Goal: Find specific page/section: Find specific page/section

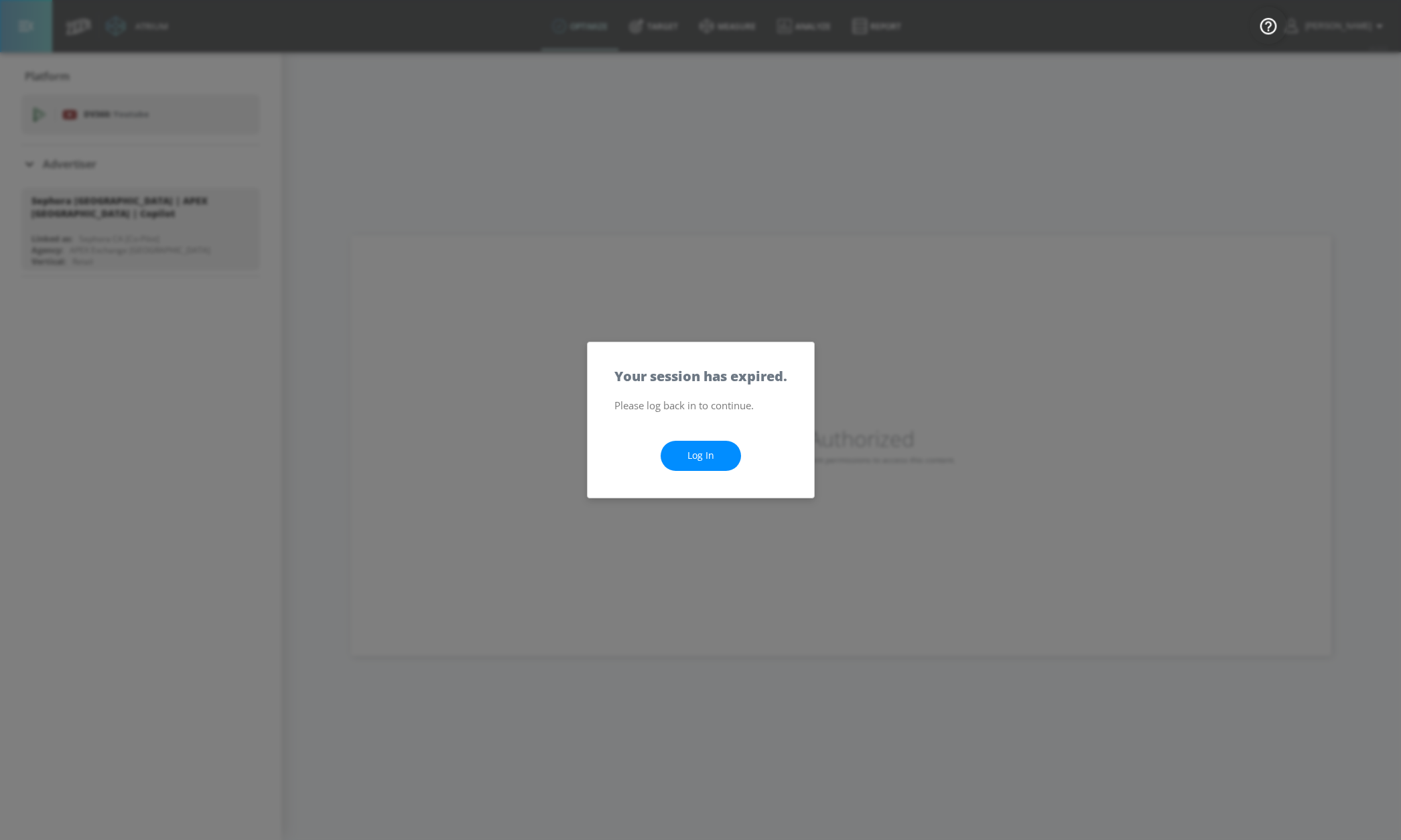
click at [708, 450] on link "Log In" at bounding box center [701, 455] width 80 height 30
click at [698, 454] on link "Log In" at bounding box center [701, 455] width 80 height 30
drag, startPoint x: 708, startPoint y: 456, endPoint x: 735, endPoint y: 407, distance: 55.9
click at [708, 455] on link "Log In" at bounding box center [701, 455] width 80 height 30
drag, startPoint x: 698, startPoint y: 454, endPoint x: 697, endPoint y: 440, distance: 14.0
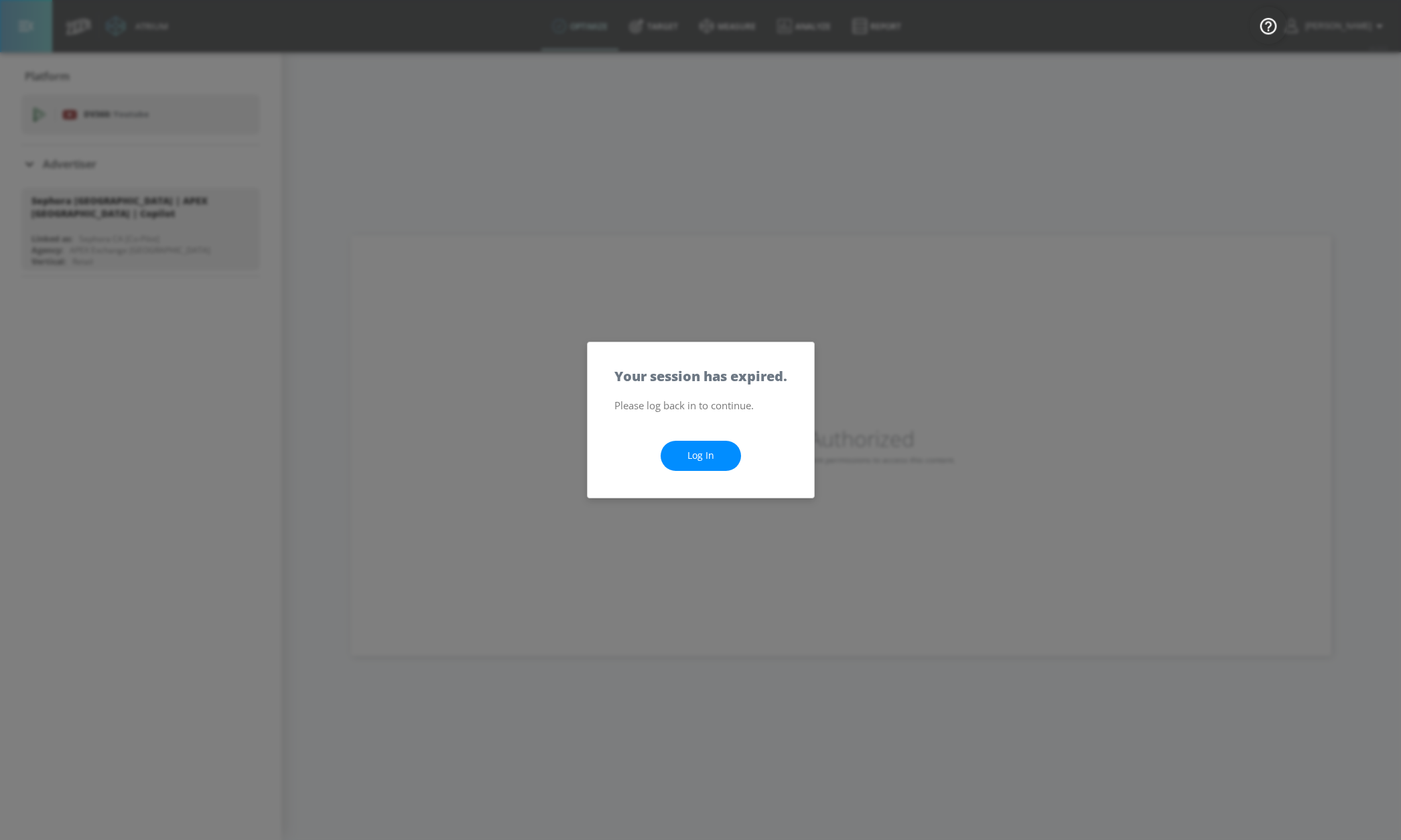
click at [698, 453] on link "Log In" at bounding box center [701, 455] width 80 height 30
click at [702, 458] on link "Log In" at bounding box center [701, 455] width 80 height 30
